Goal: Navigation & Orientation: Find specific page/section

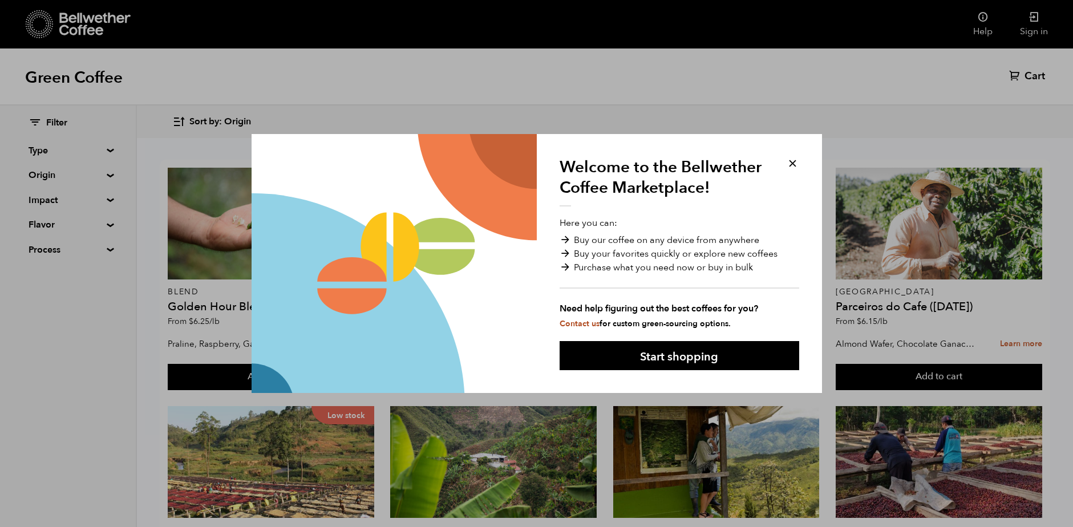
click at [789, 161] on button at bounding box center [792, 163] width 13 height 13
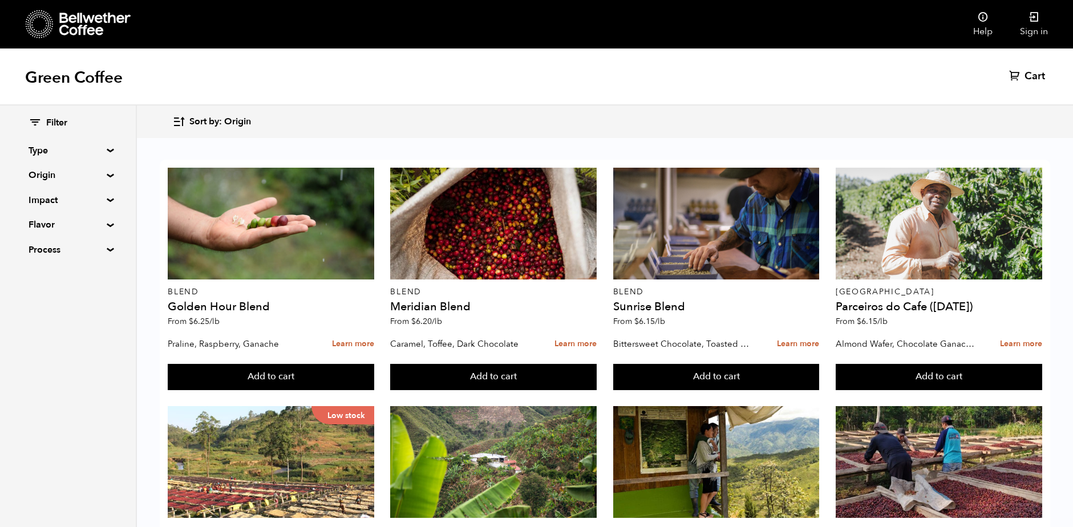
click at [91, 19] on icon at bounding box center [94, 24] width 71 height 23
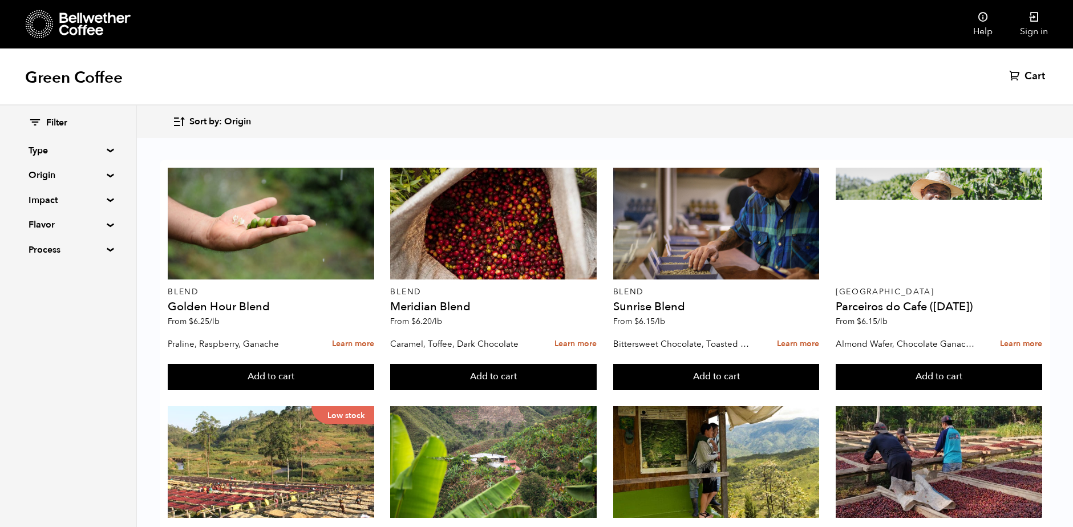
scroll to position [454, 0]
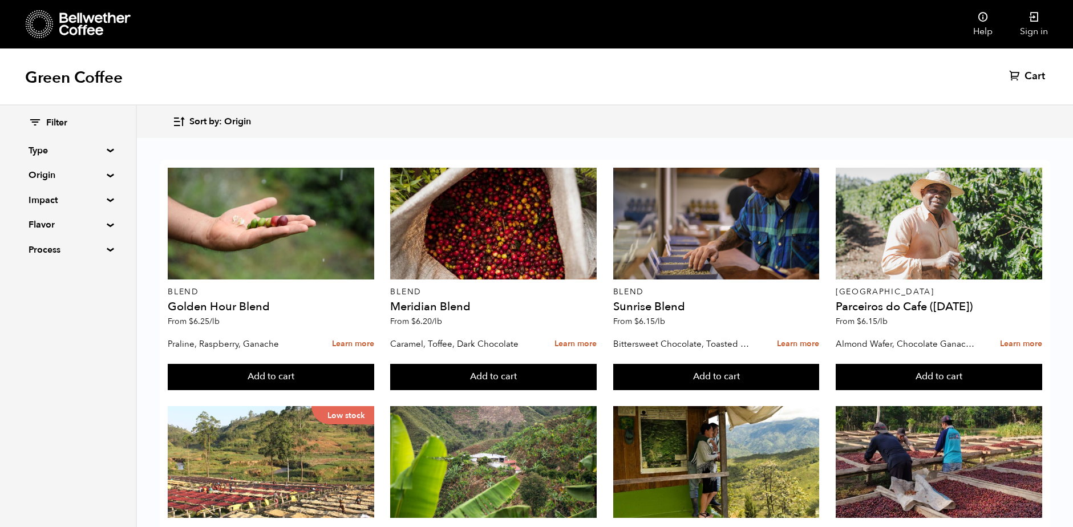
drag, startPoint x: 64, startPoint y: 164, endPoint x: 64, endPoint y: 158, distance: 5.7
click at [64, 159] on div "Filter Type Blend Single Origin Decaf Seasonal Year Round Origin Blend [GEOGRAP…" at bounding box center [68, 187] width 79 height 140
drag, startPoint x: 64, startPoint y: 158, endPoint x: 90, endPoint y: 155, distance: 25.3
click at [65, 157] on div "Filter Type Blend Single Origin Decaf Seasonal Year Round Origin Blend [GEOGRAP…" at bounding box center [68, 187] width 79 height 140
click at [111, 157] on div "Filter Type Blend Single Origin Decaf Seasonal Year Round Origin Blend [GEOGRAP…" at bounding box center [68, 187] width 136 height 163
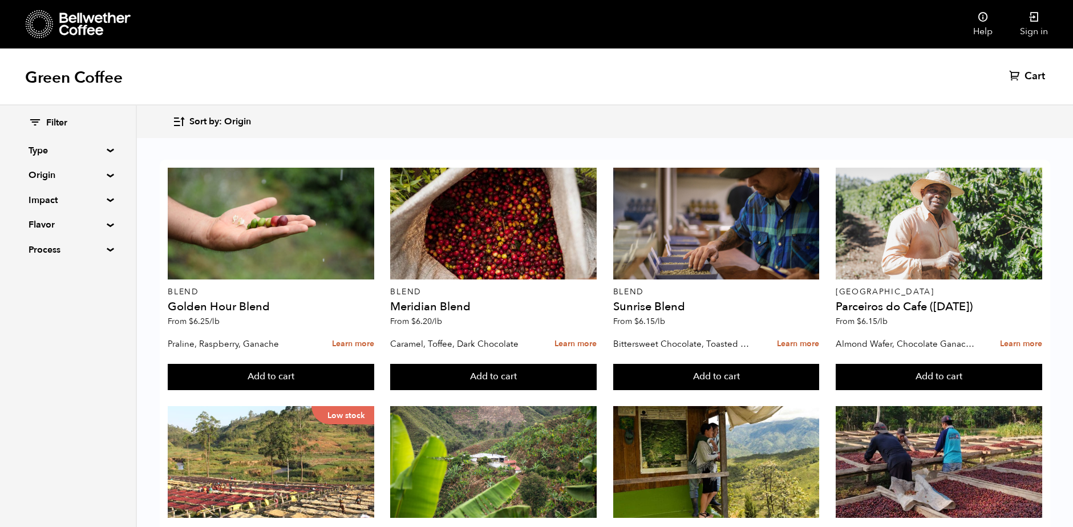
click at [107, 150] on summary "Type" at bounding box center [68, 151] width 79 height 14
